Goal: Task Accomplishment & Management: Use online tool/utility

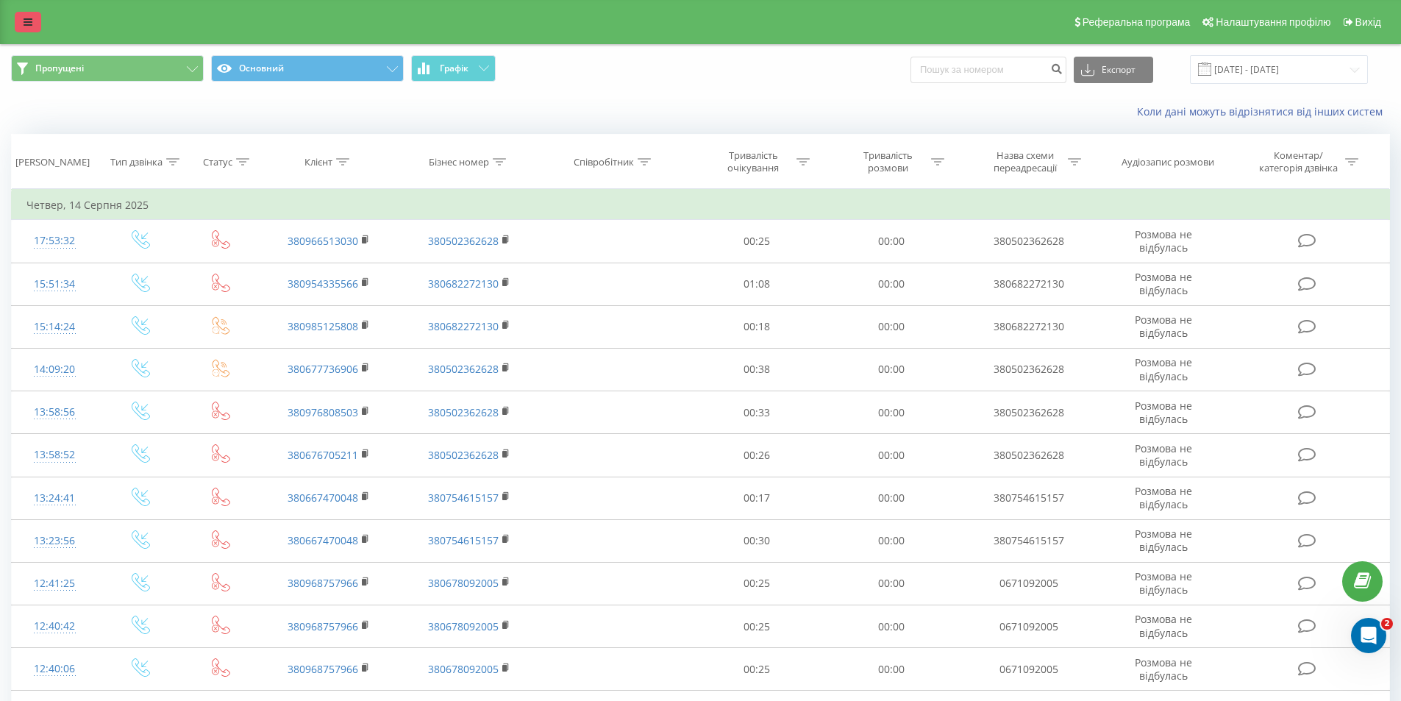
click at [35, 29] on link at bounding box center [28, 22] width 26 height 21
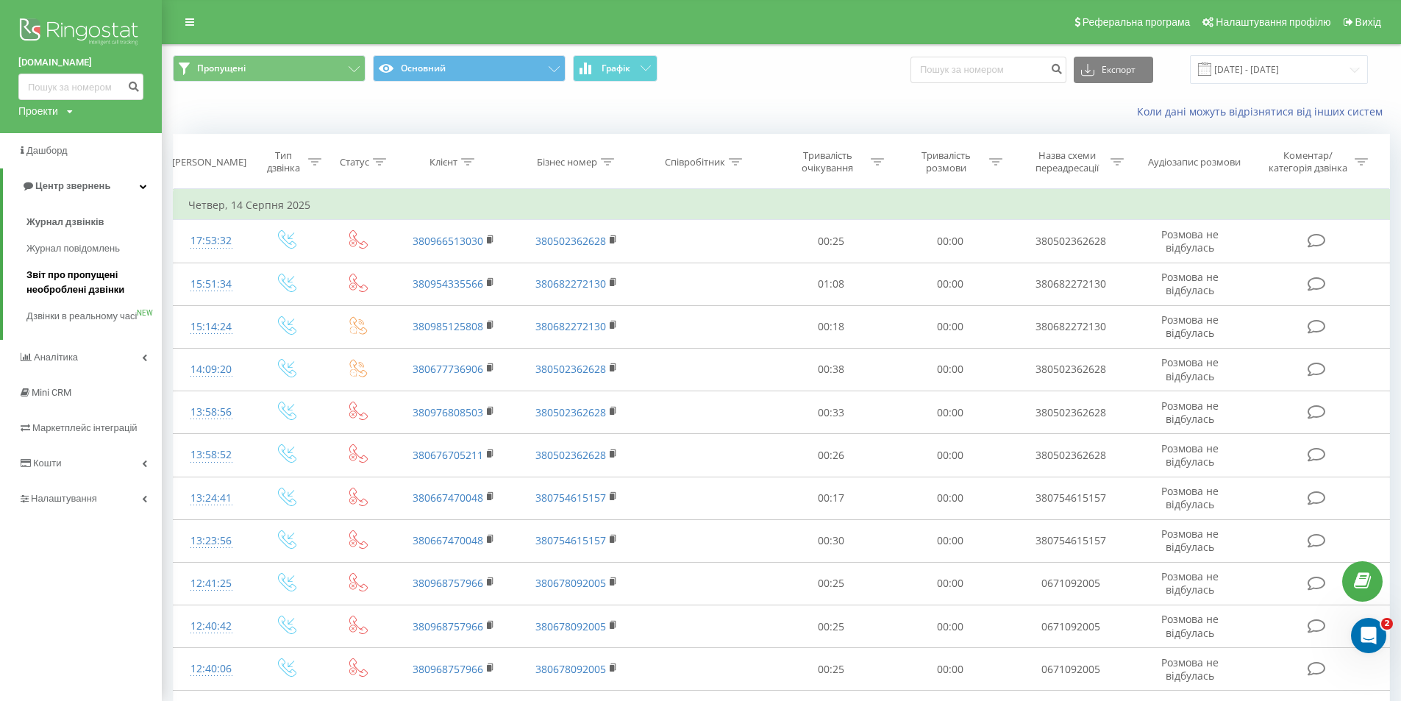
click at [93, 278] on span "Звіт про пропущені необроблені дзвінки" at bounding box center [90, 282] width 128 height 29
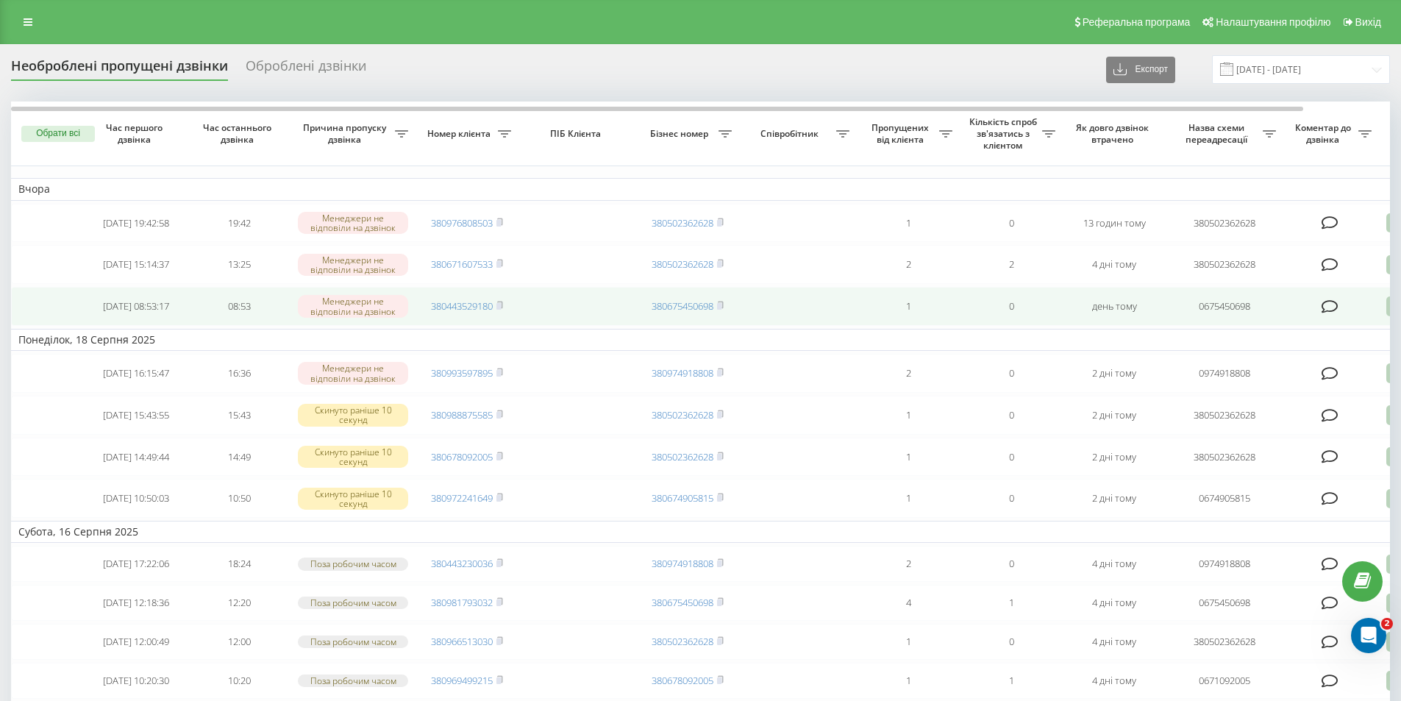
click at [1326, 301] on icon at bounding box center [1330, 306] width 17 height 15
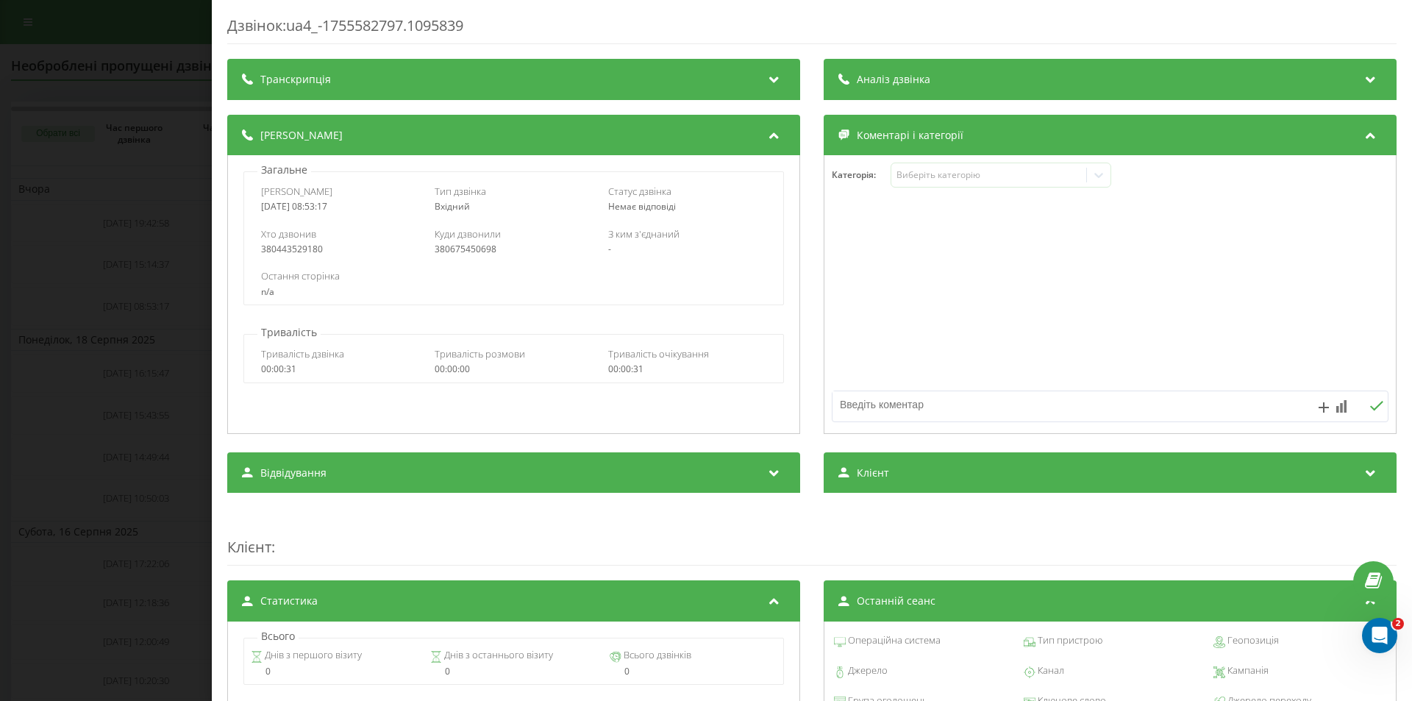
click at [892, 408] on textarea at bounding box center [1055, 404] width 444 height 26
type textarea "спам"
click at [1370, 406] on icon at bounding box center [1377, 406] width 14 height 10
click at [158, 13] on div "Дзвінок : ua4_-1755582797.1095839 Транскрипція Для AI-аналізу майбутніх дзвінкі…" at bounding box center [706, 350] width 1412 height 701
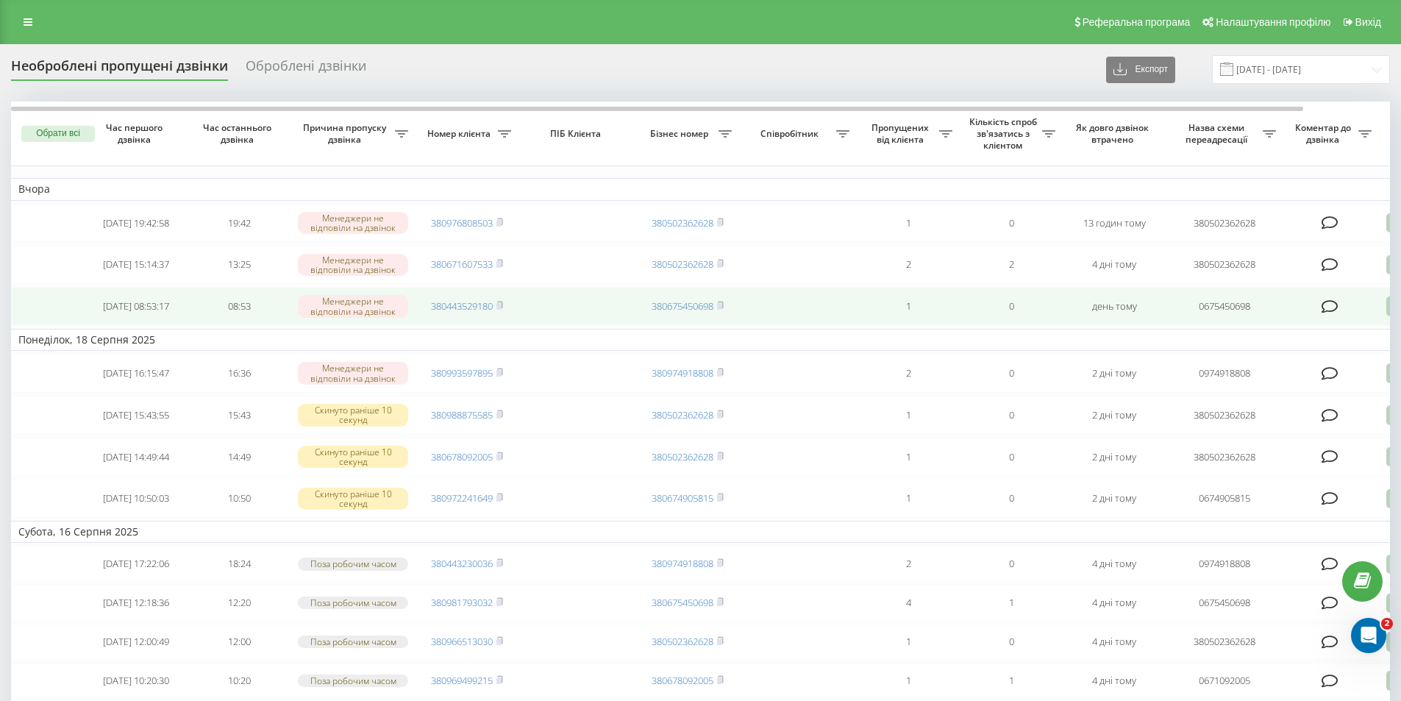
click at [372, 304] on div "Менеджери не відповіли на дзвінок" at bounding box center [353, 306] width 110 height 22
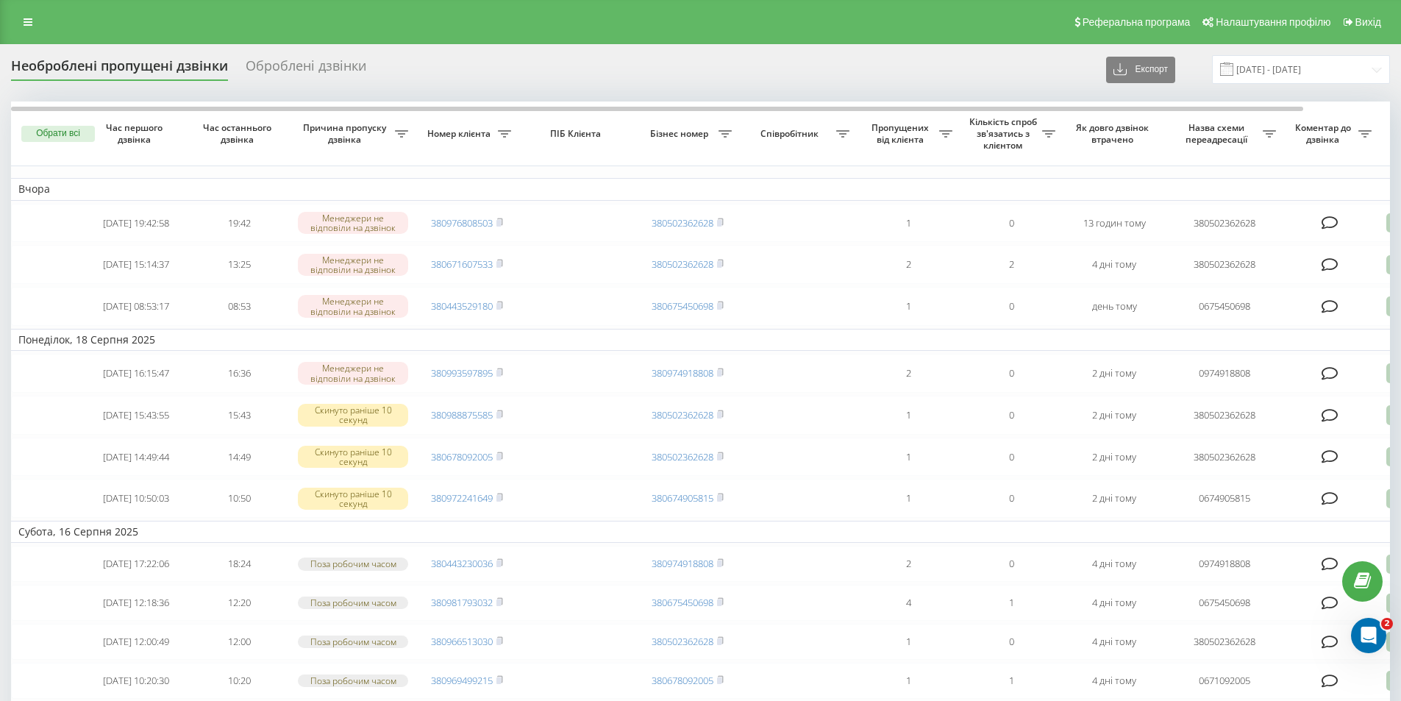
click at [298, 63] on div "Оброблені дзвінки" at bounding box center [306, 69] width 121 height 23
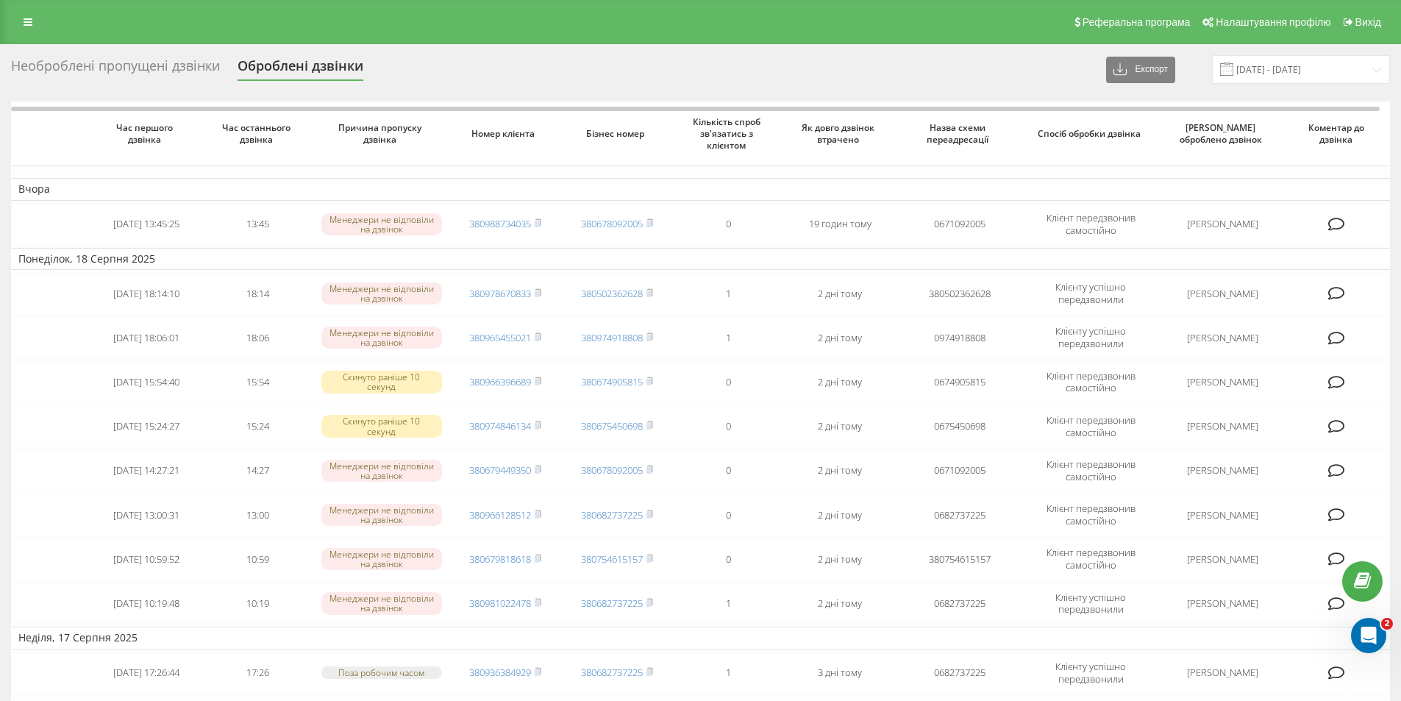
click at [193, 64] on div "Необроблені пропущені дзвінки" at bounding box center [115, 69] width 209 height 23
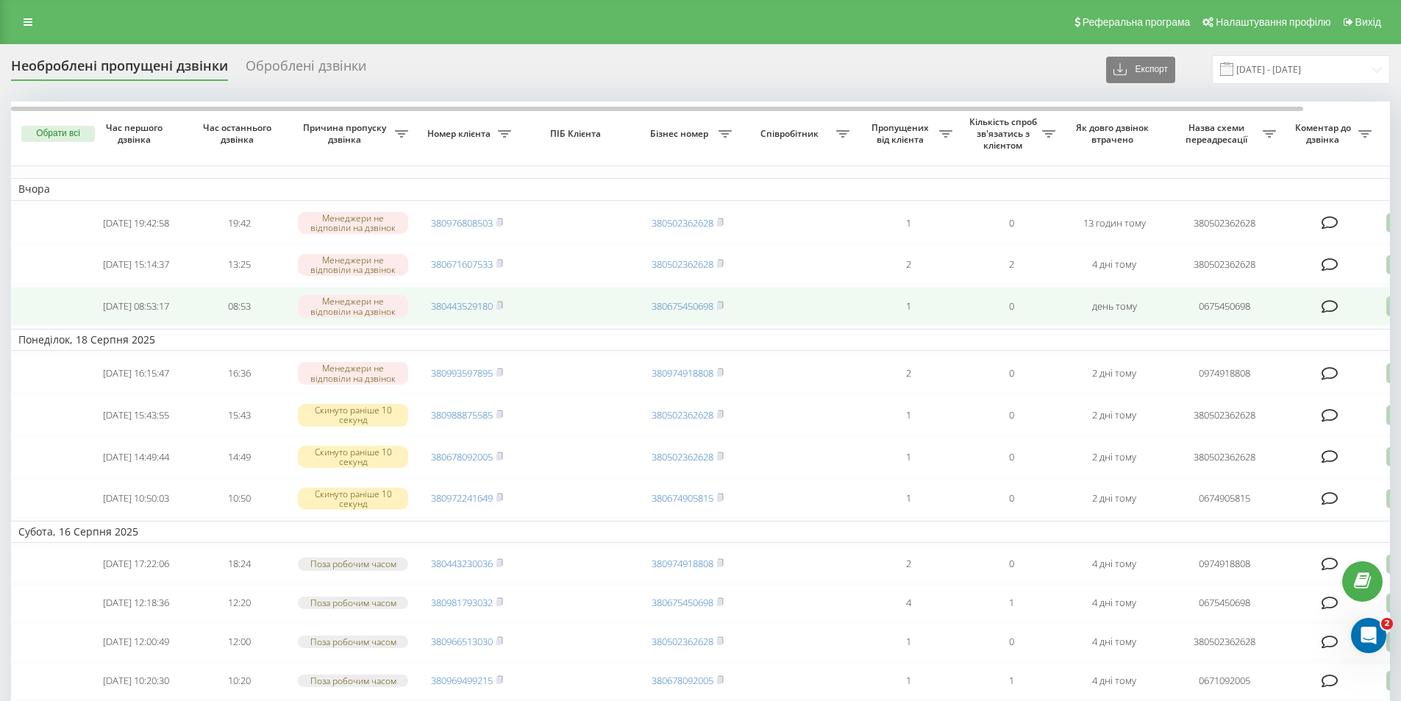
click at [374, 302] on div "Менеджери не відповіли на дзвінок" at bounding box center [353, 306] width 110 height 22
click at [472, 302] on link "380443529180" at bounding box center [462, 305] width 62 height 13
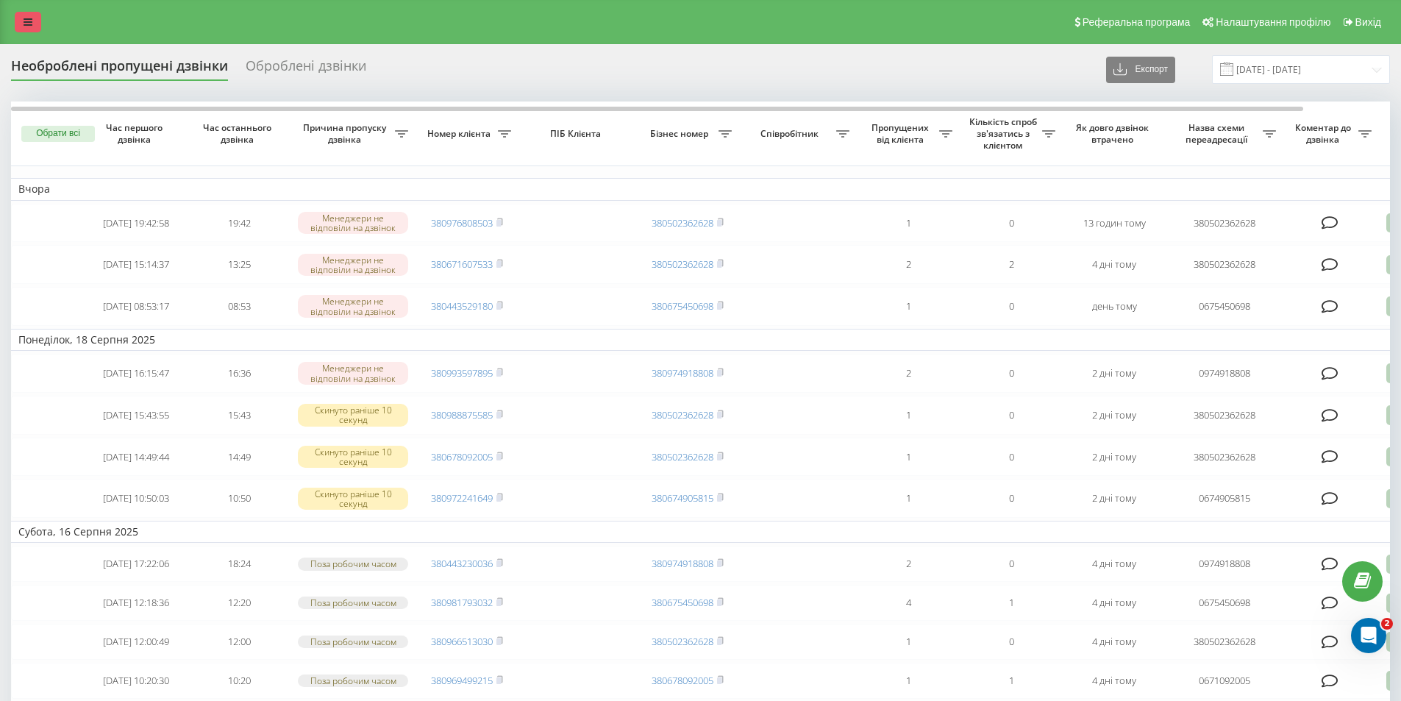
click at [29, 18] on icon at bounding box center [28, 22] width 9 height 10
